Goal: Check status: Check status

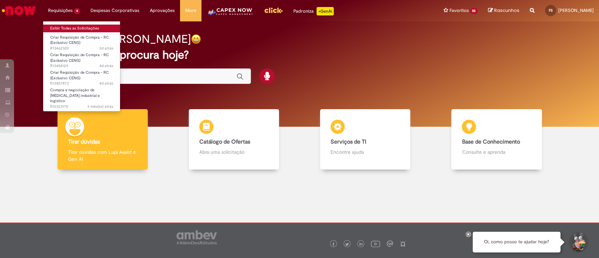
click at [65, 26] on link "Exibir Todas as Solicitações" at bounding box center [81, 29] width 77 height 8
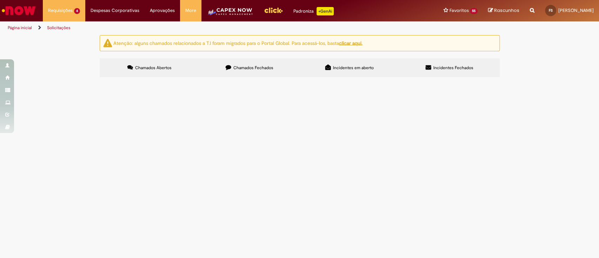
click at [0, 0] on span "R13462303" at bounding box center [0, 0] width 0 height 0
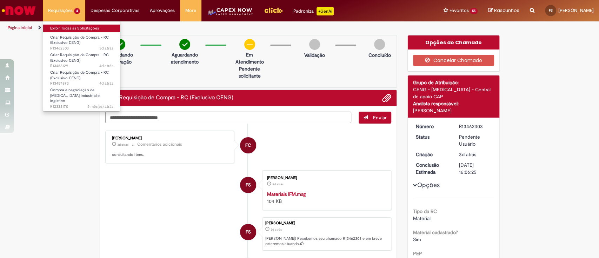
click at [66, 25] on link "Exibir Todas as Solicitações" at bounding box center [81, 29] width 77 height 8
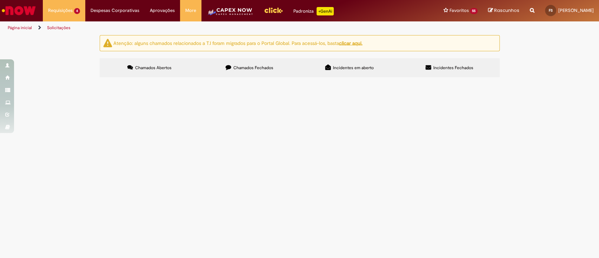
click at [0, 0] on span "R13458129" at bounding box center [0, 0] width 0 height 0
click at [0, 0] on span "R13457873" at bounding box center [0, 0] width 0 height 0
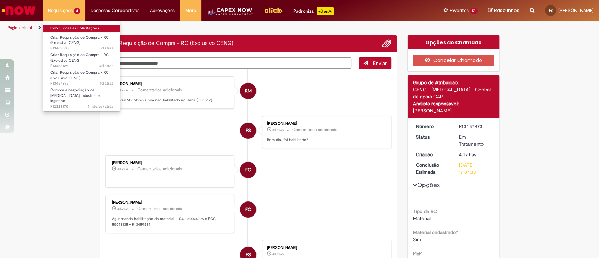
click at [62, 25] on link "Exibir Todas as Solicitações" at bounding box center [81, 29] width 77 height 8
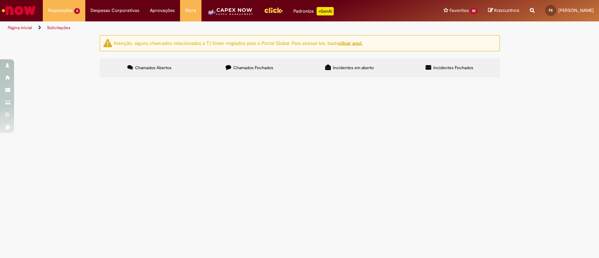
click at [0, 0] on td "R13457873" at bounding box center [0, 0] width 0 height 0
click at [0, 0] on span "R13457873" at bounding box center [0, 0] width 0 height 0
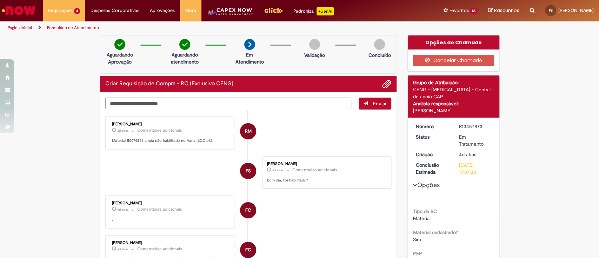
click at [142, 103] on textarea "Digite sua mensagem aqui..." at bounding box center [228, 104] width 246 height 12
type textarea "**********"
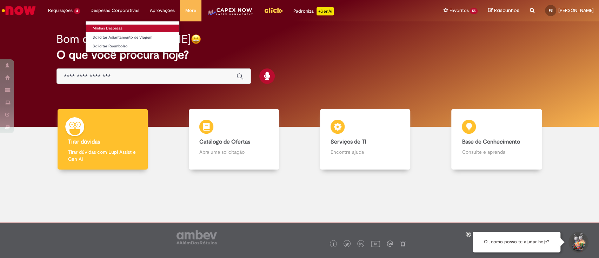
click at [98, 29] on link "Minhas Despesas" at bounding box center [133, 29] width 94 height 8
